Goal: Navigation & Orientation: Find specific page/section

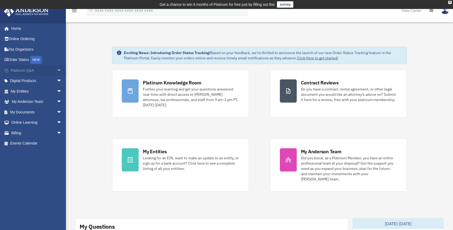
click at [57, 72] on span "arrow_drop_down" at bounding box center [62, 70] width 11 height 11
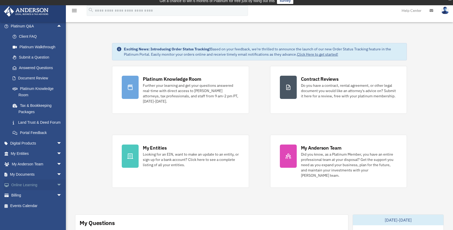
scroll to position [26, 0]
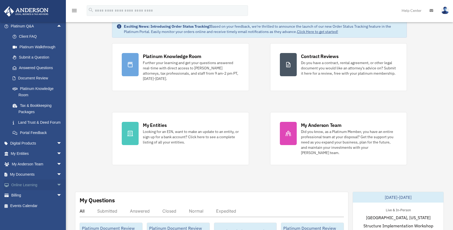
click at [57, 184] on span "arrow_drop_down" at bounding box center [62, 184] width 11 height 11
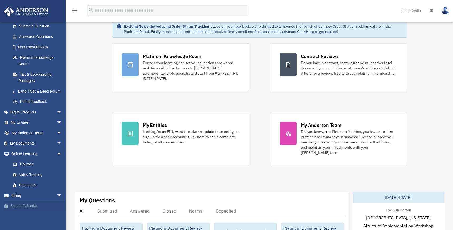
click at [24, 203] on link "Events Calendar" at bounding box center [37, 205] width 66 height 11
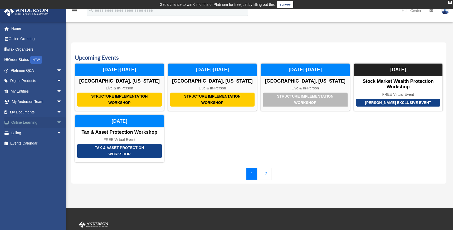
click at [58, 122] on span "arrow_drop_down" at bounding box center [62, 122] width 11 height 11
click at [264, 175] on link "2" at bounding box center [265, 174] width 11 height 12
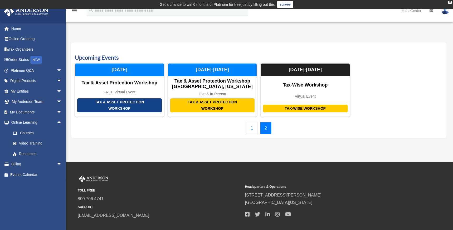
click at [253, 130] on link "1" at bounding box center [251, 128] width 11 height 12
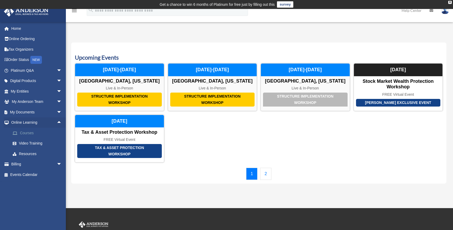
click at [25, 133] on link "Courses" at bounding box center [38, 133] width 62 height 11
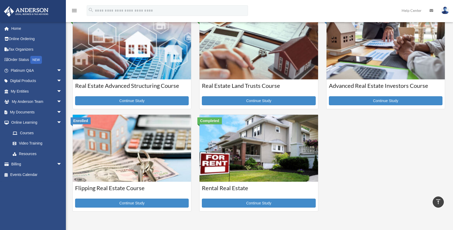
scroll to position [53, 0]
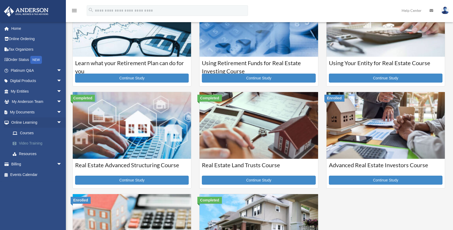
click at [35, 143] on link "Video Training" at bounding box center [38, 143] width 62 height 11
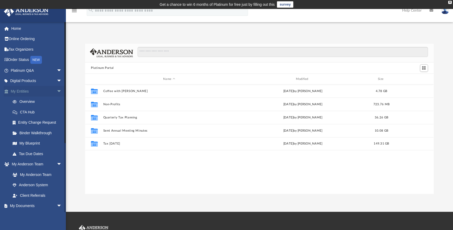
click at [57, 91] on span "arrow_drop_down" at bounding box center [62, 91] width 11 height 11
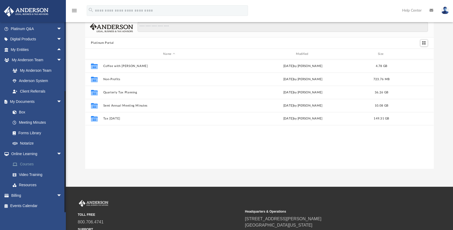
scroll to position [53, 0]
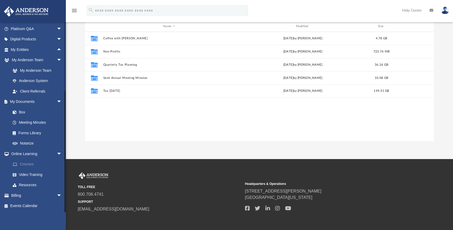
click at [30, 165] on link "Courses" at bounding box center [38, 164] width 62 height 11
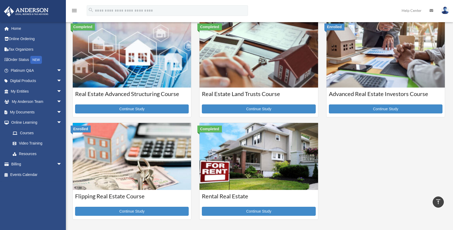
scroll to position [158, 0]
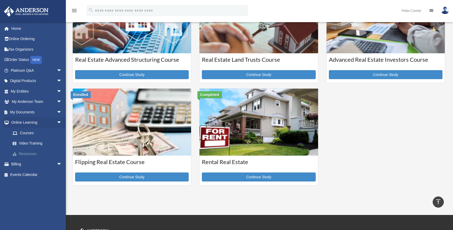
click at [26, 154] on link "Resources" at bounding box center [38, 153] width 62 height 11
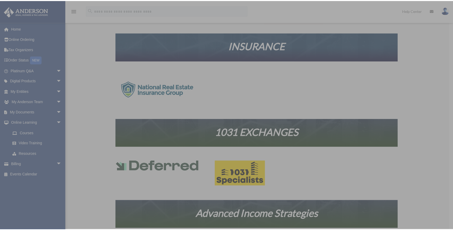
scroll to position [167, 0]
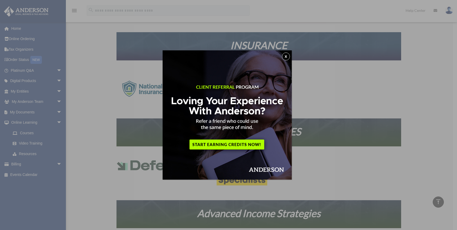
click at [285, 55] on button "x" at bounding box center [286, 56] width 8 height 8
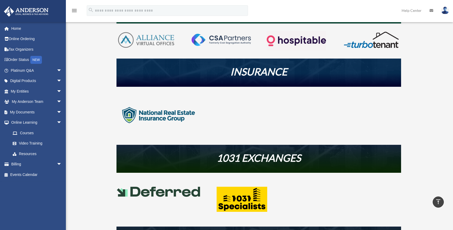
scroll to position [35, 0]
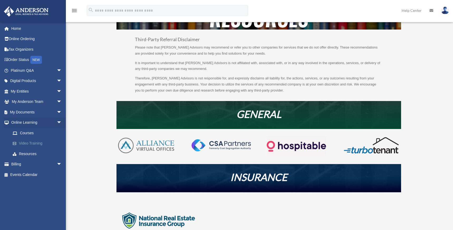
click at [28, 145] on link "Video Training" at bounding box center [38, 143] width 62 height 11
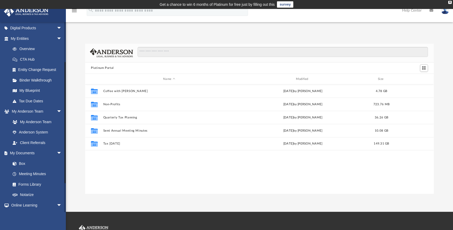
scroll to position [104, 0]
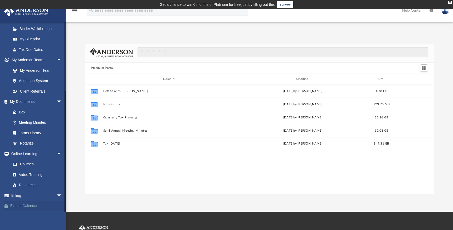
click at [29, 207] on link "Events Calendar" at bounding box center [37, 205] width 66 height 11
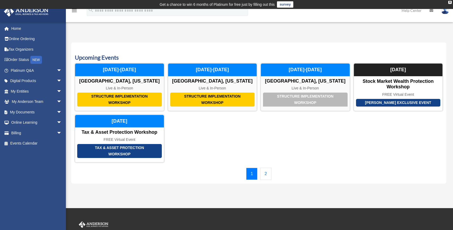
click at [262, 175] on link "2" at bounding box center [265, 174] width 11 height 12
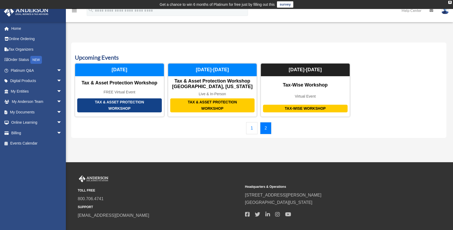
click at [249, 133] on link "1" at bounding box center [251, 128] width 11 height 12
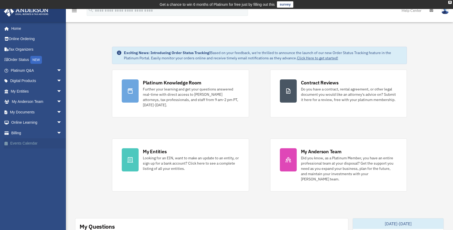
click at [29, 143] on link "Events Calendar" at bounding box center [37, 143] width 66 height 11
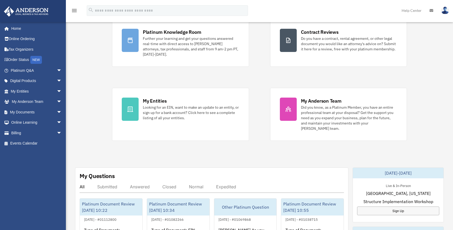
scroll to position [53, 0]
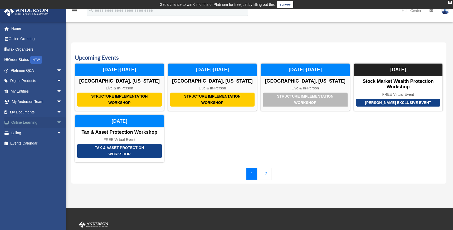
click at [57, 123] on span "arrow_drop_down" at bounding box center [62, 122] width 11 height 11
click at [419, 168] on div "1 2" at bounding box center [259, 174] width 368 height 12
